Goal: Communication & Community: Share content

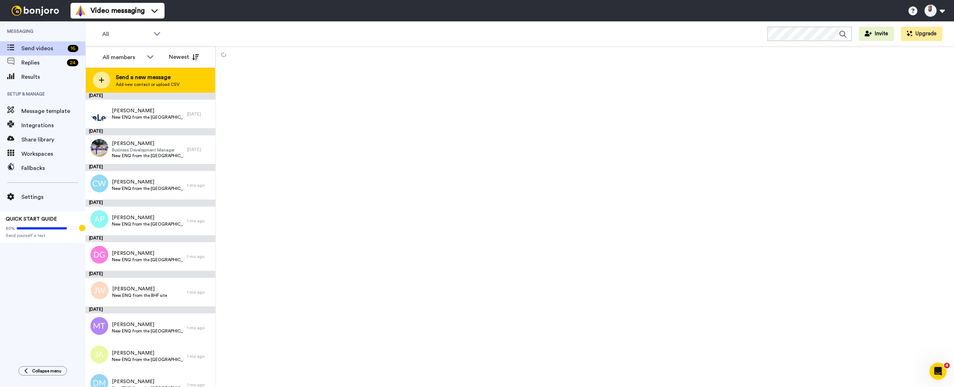
click at [132, 73] on span "Send a new message" at bounding box center [148, 77] width 64 height 9
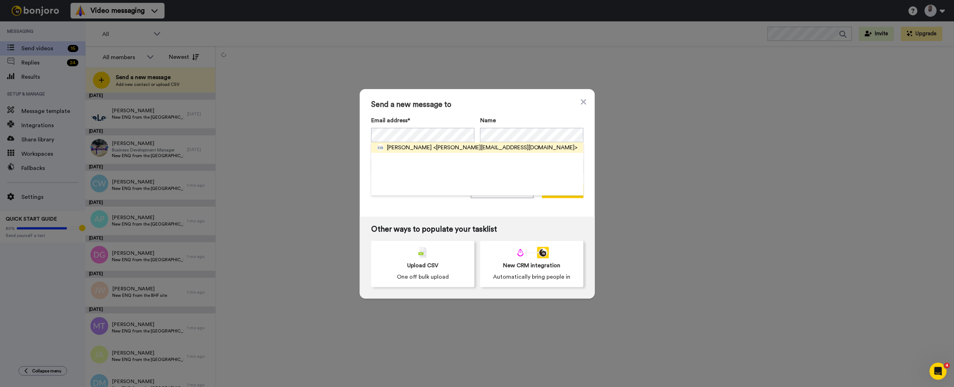
click at [420, 146] on span "[PERSON_NAME]" at bounding box center [409, 147] width 45 height 9
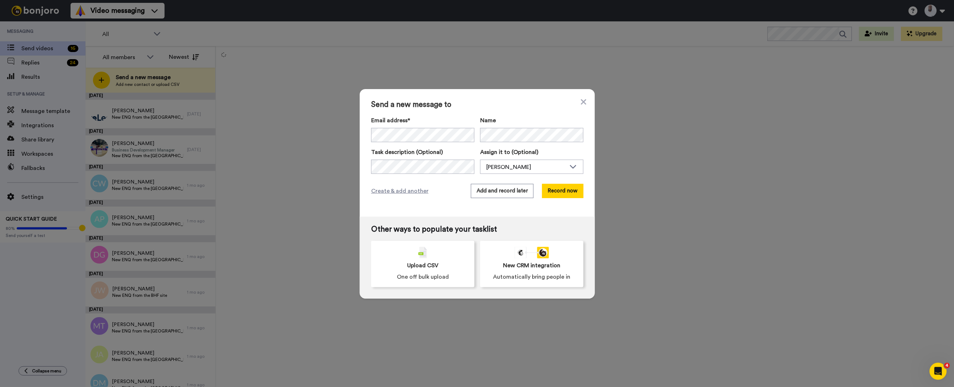
click at [525, 157] on div "Assign it to (Optional) [PERSON_NAME] [PERSON_NAME] Jaz [PERSON_NAME]" at bounding box center [531, 161] width 103 height 26
click at [524, 164] on div "[PERSON_NAME]" at bounding box center [526, 167] width 80 height 9
click at [518, 192] on span "Jaz [PERSON_NAME]" at bounding box center [510, 193] width 60 height 7
click at [556, 191] on button "Record now" at bounding box center [562, 191] width 41 height 14
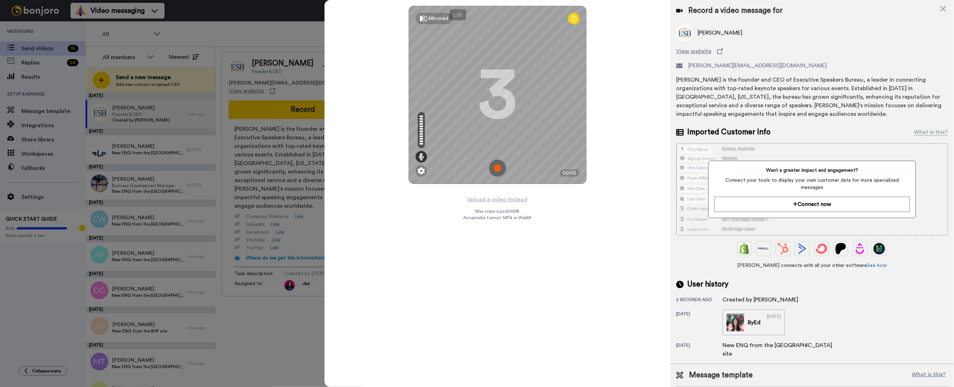
click at [499, 166] on img at bounding box center [497, 168] width 17 height 17
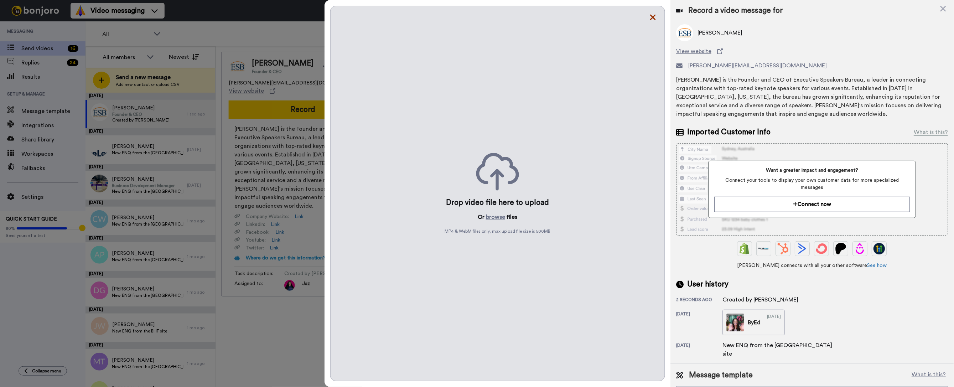
click at [654, 17] on icon at bounding box center [653, 18] width 6 height 6
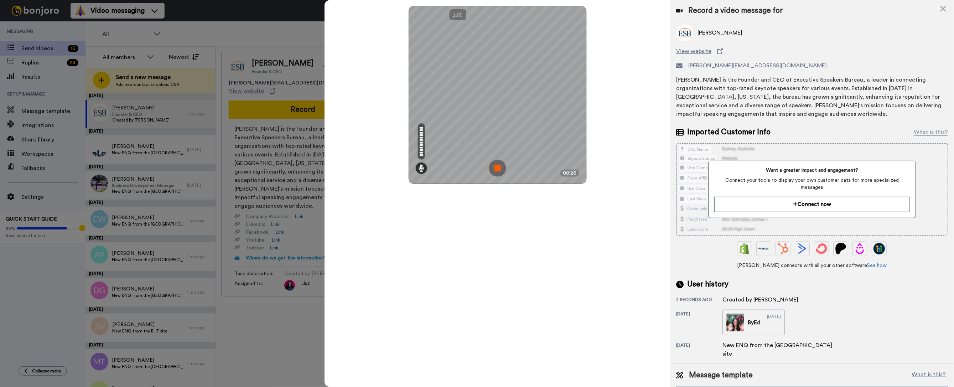
click at [498, 169] on img at bounding box center [497, 168] width 17 height 17
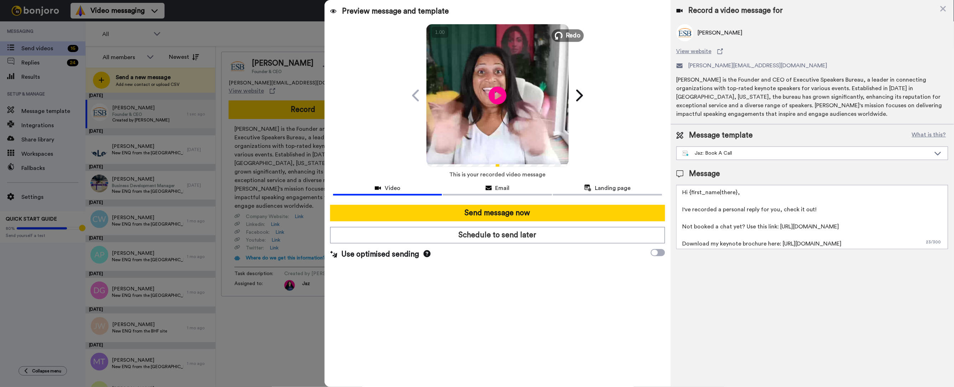
click at [563, 34] on button "Redo" at bounding box center [568, 35] width 32 height 12
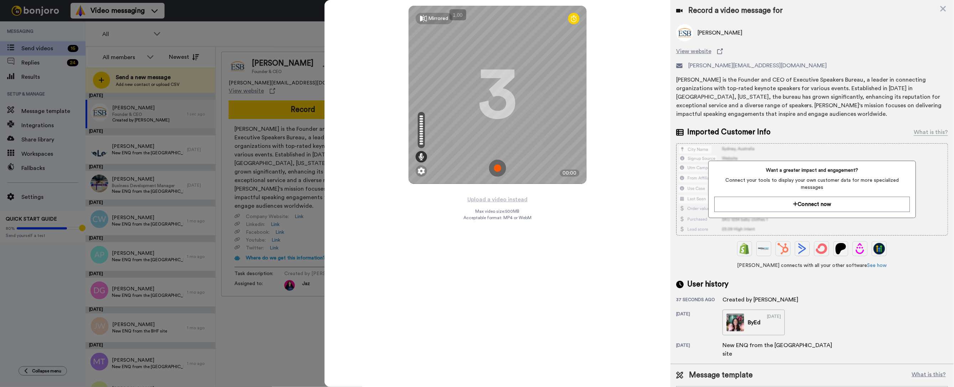
click at [495, 167] on img at bounding box center [497, 168] width 17 height 17
click at [499, 167] on img at bounding box center [497, 168] width 17 height 17
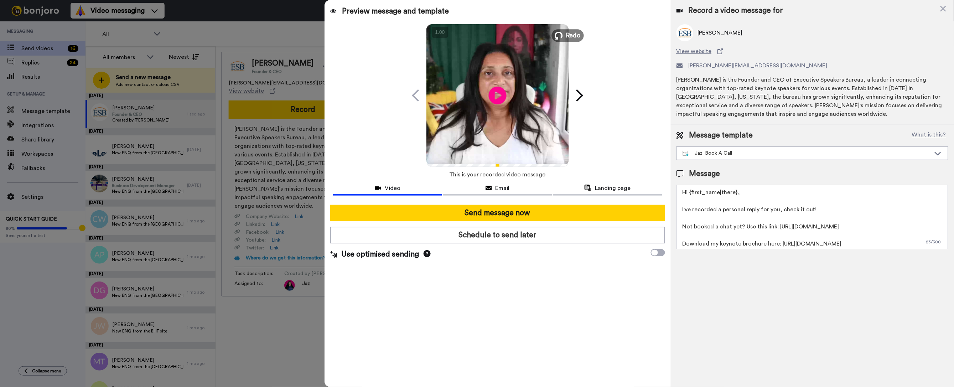
click at [563, 38] on button "Redo" at bounding box center [568, 35] width 32 height 12
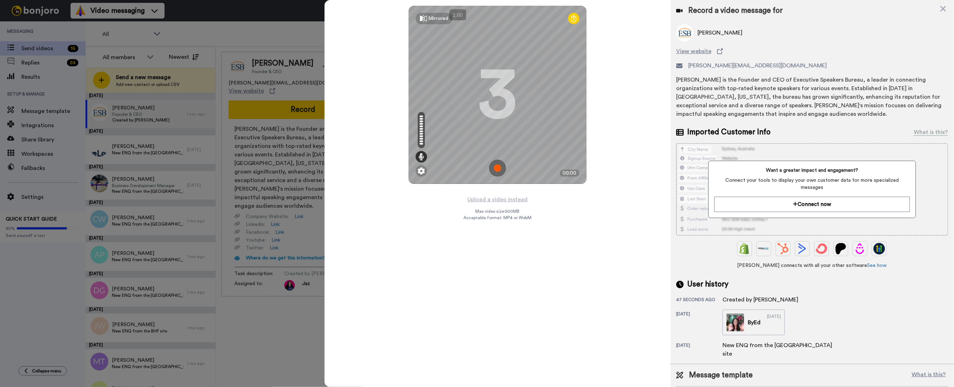
click at [497, 169] on img at bounding box center [497, 168] width 17 height 17
click at [490, 171] on img at bounding box center [497, 168] width 17 height 17
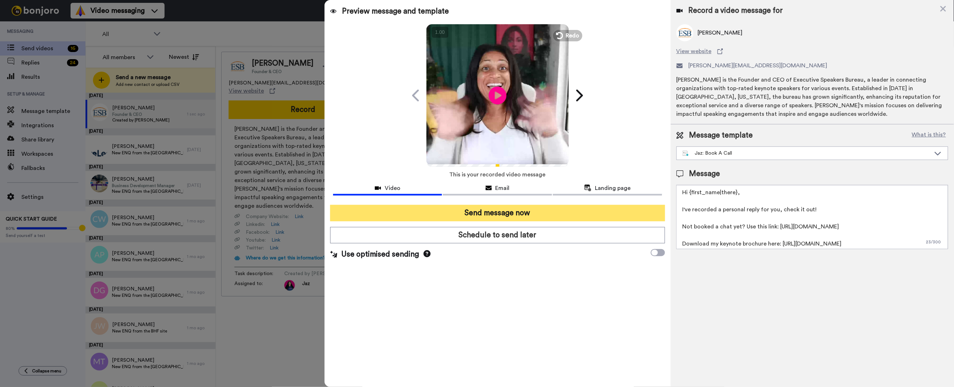
click at [509, 210] on button "Send message now" at bounding box center [497, 213] width 335 height 16
